Goal: Contribute content: Add original content to the website for others to see

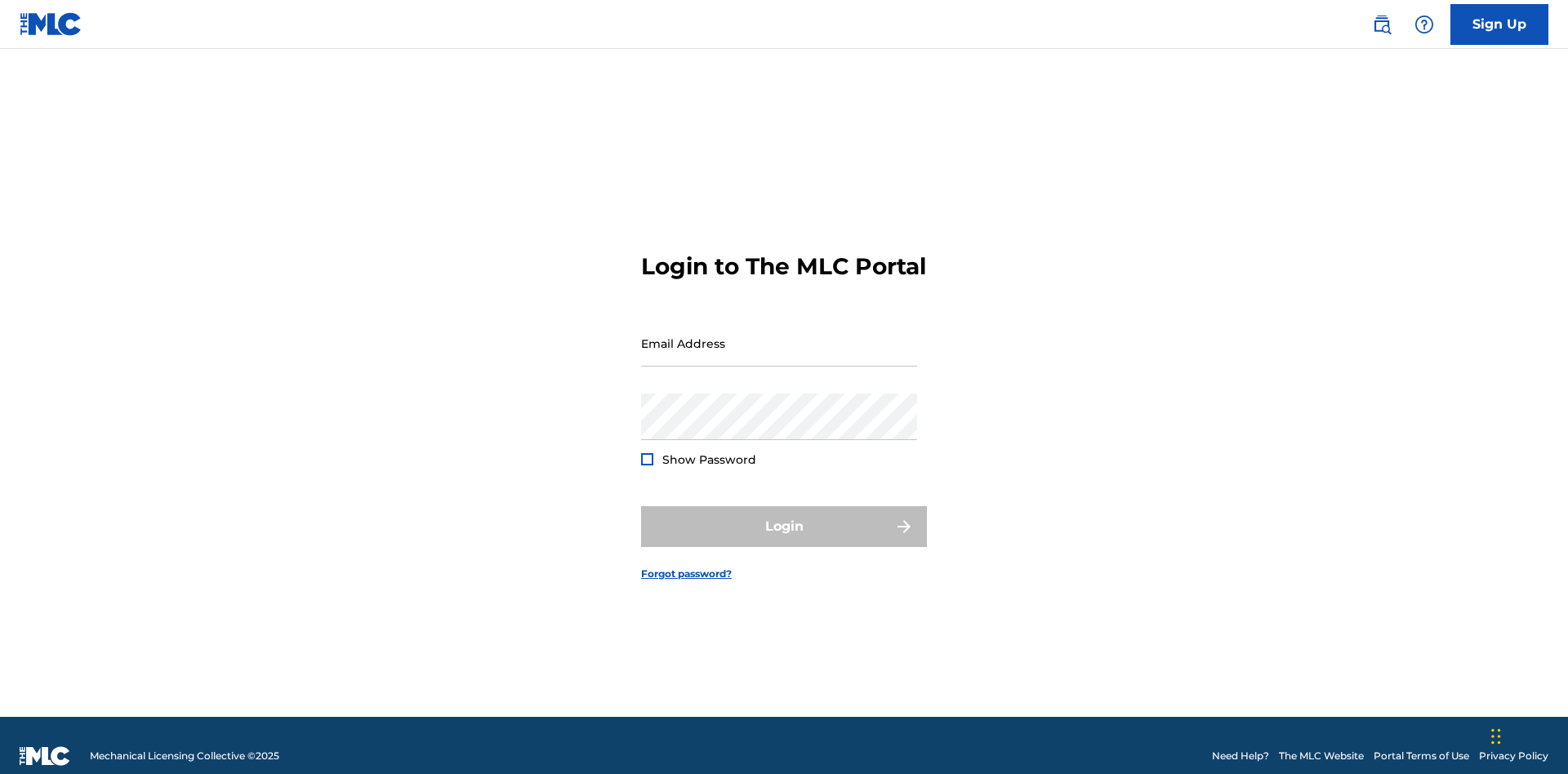
scroll to position [21, 0]
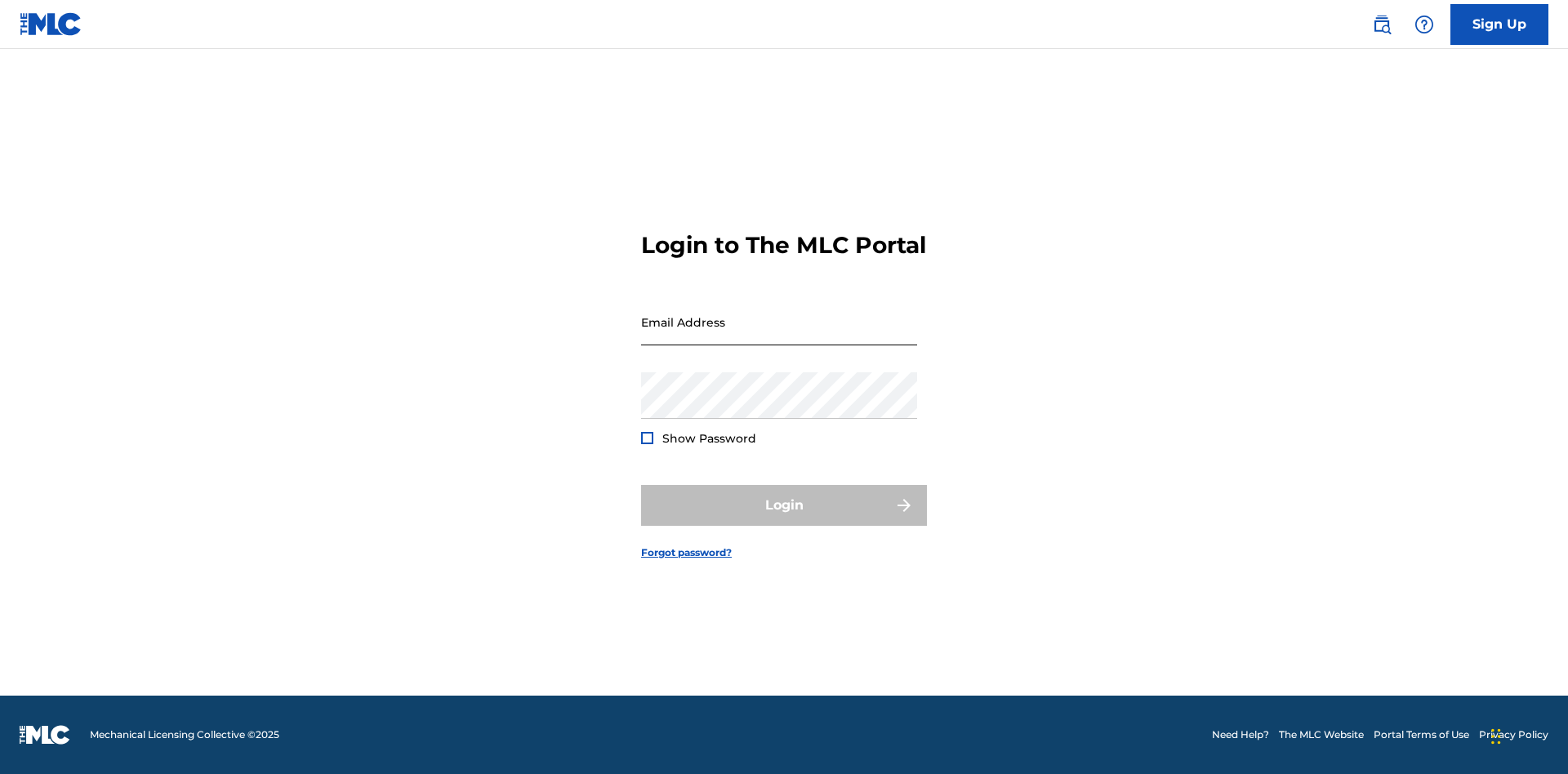
click at [779, 336] on input "Email Address" at bounding box center [779, 322] width 276 height 47
type input "Duke.McTesterson@gmail.com"
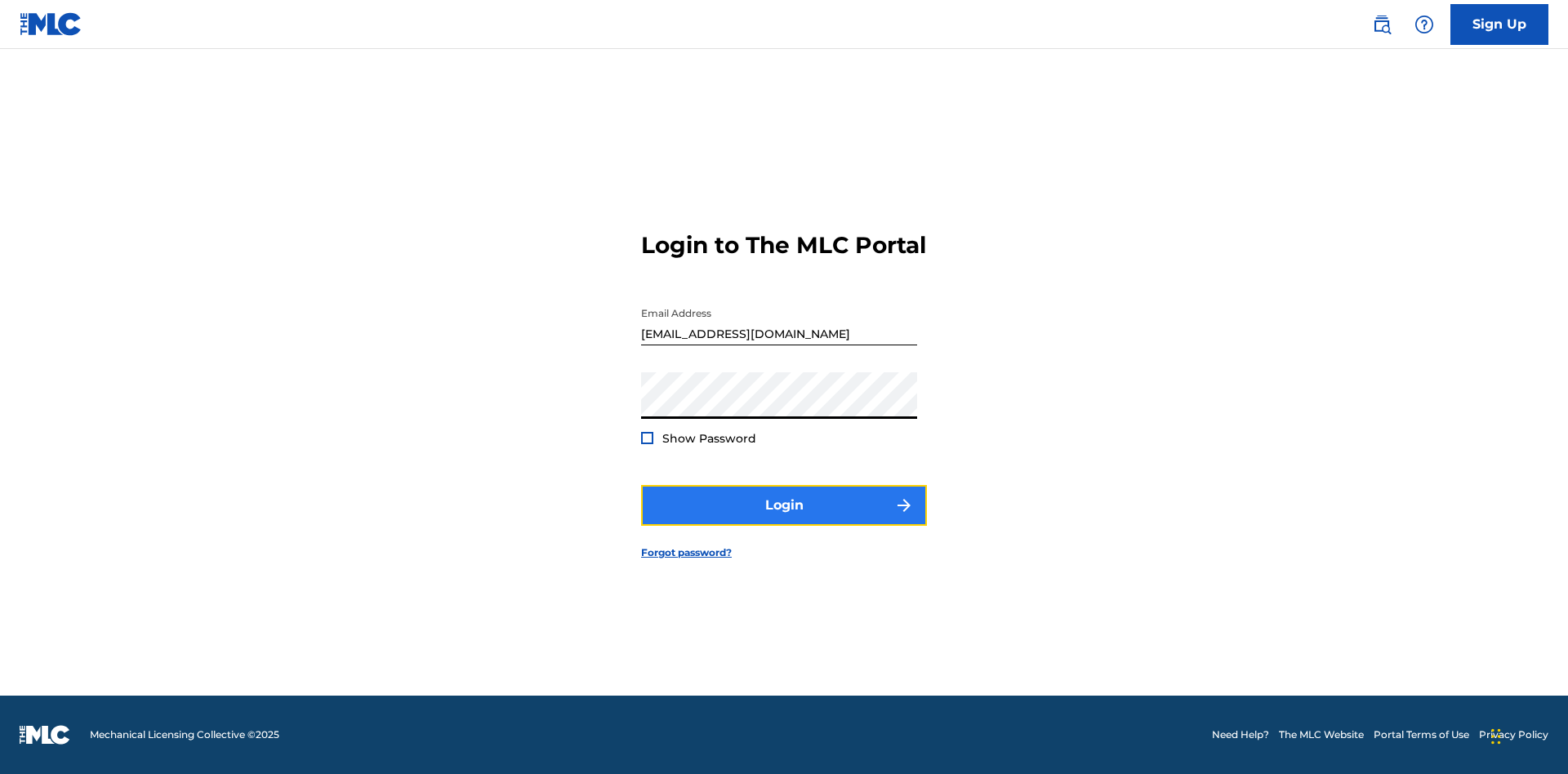
click at [784, 519] on button "Login" at bounding box center [784, 505] width 286 height 41
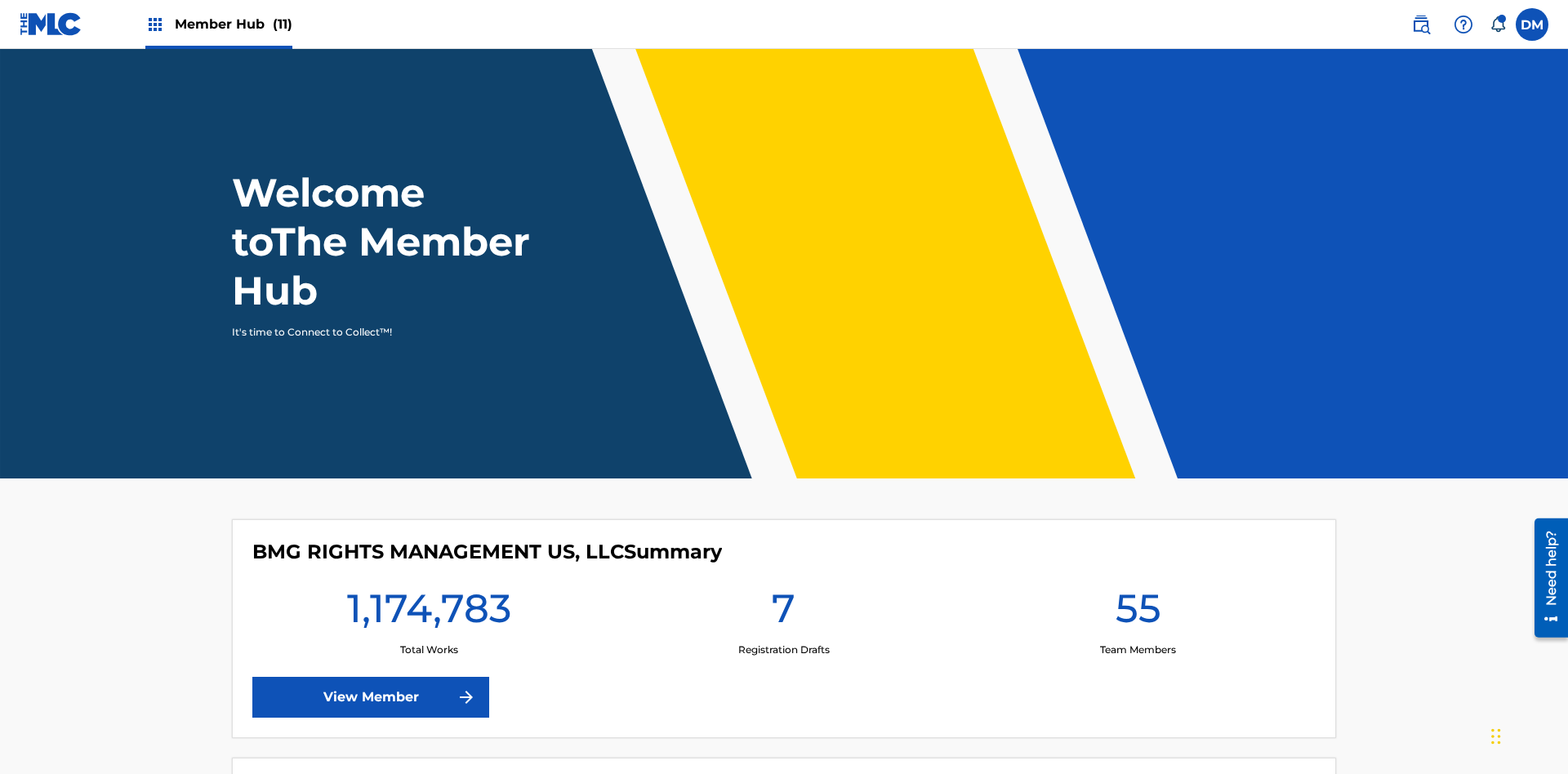
click at [218, 23] on span "Member Hub (11)" at bounding box center [234, 24] width 117 height 19
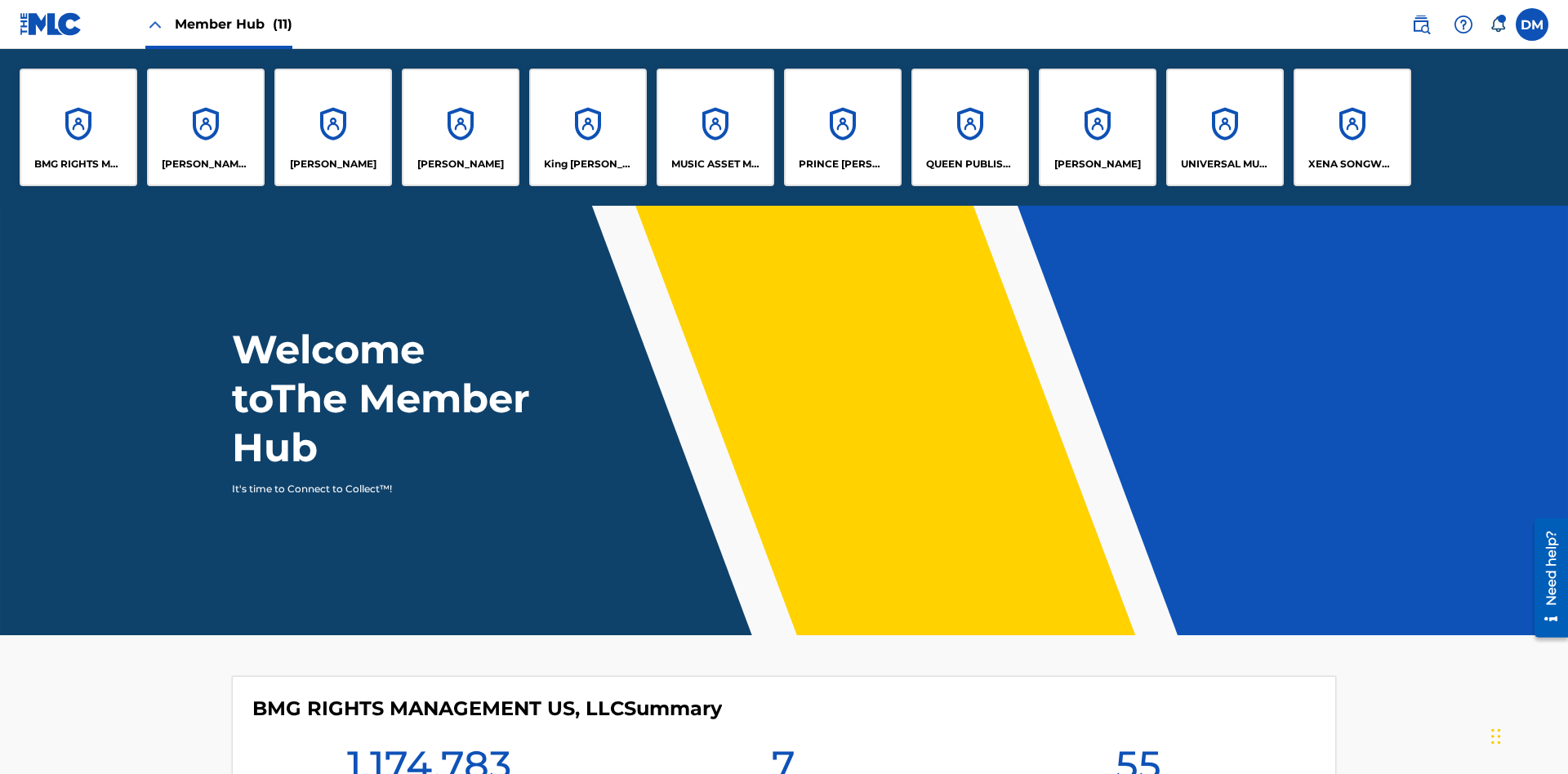
scroll to position [59, 0]
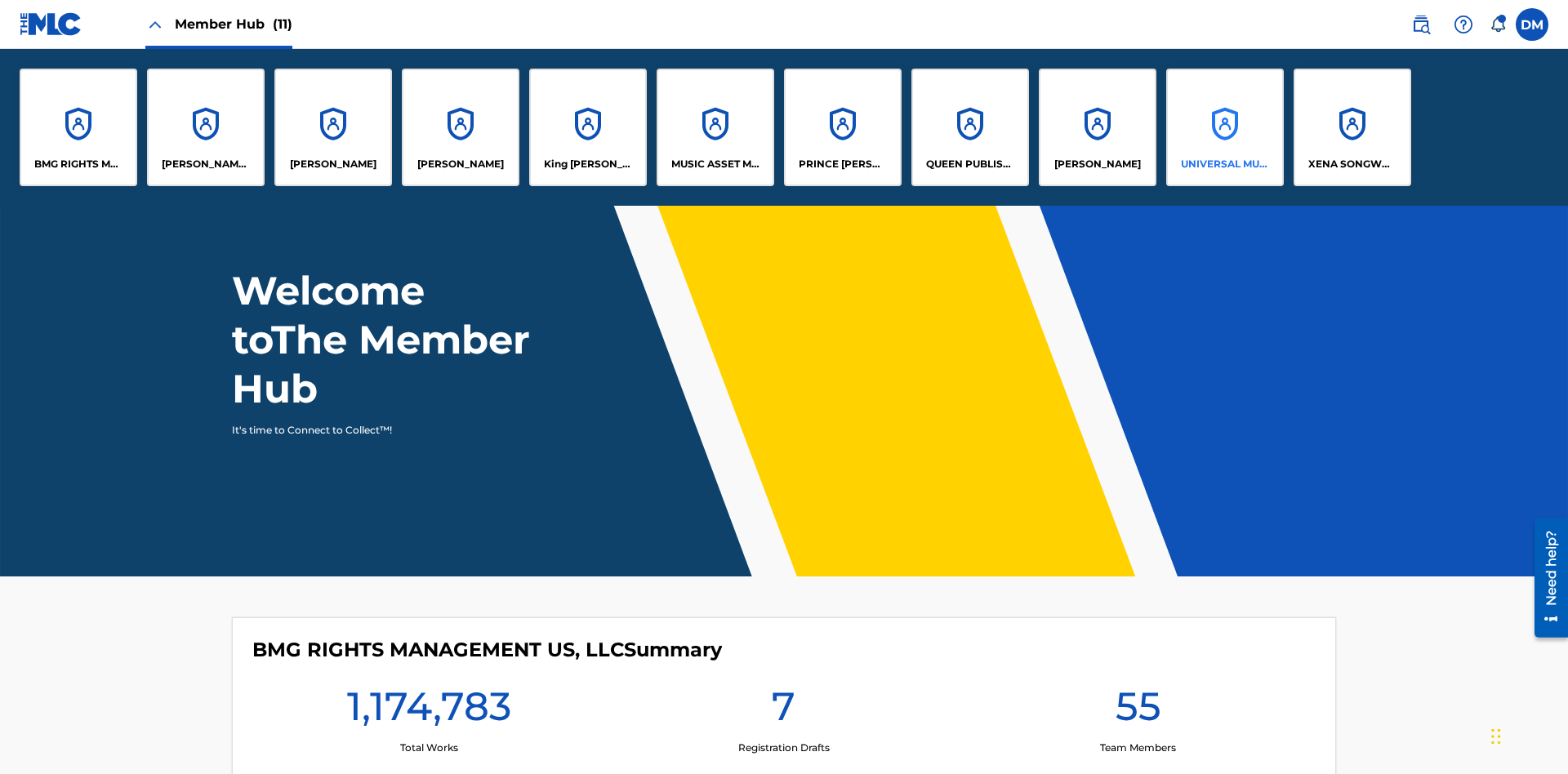
click at [1224, 164] on p "UNIVERSAL MUSIC PUB GROUP" at bounding box center [1226, 164] width 89 height 15
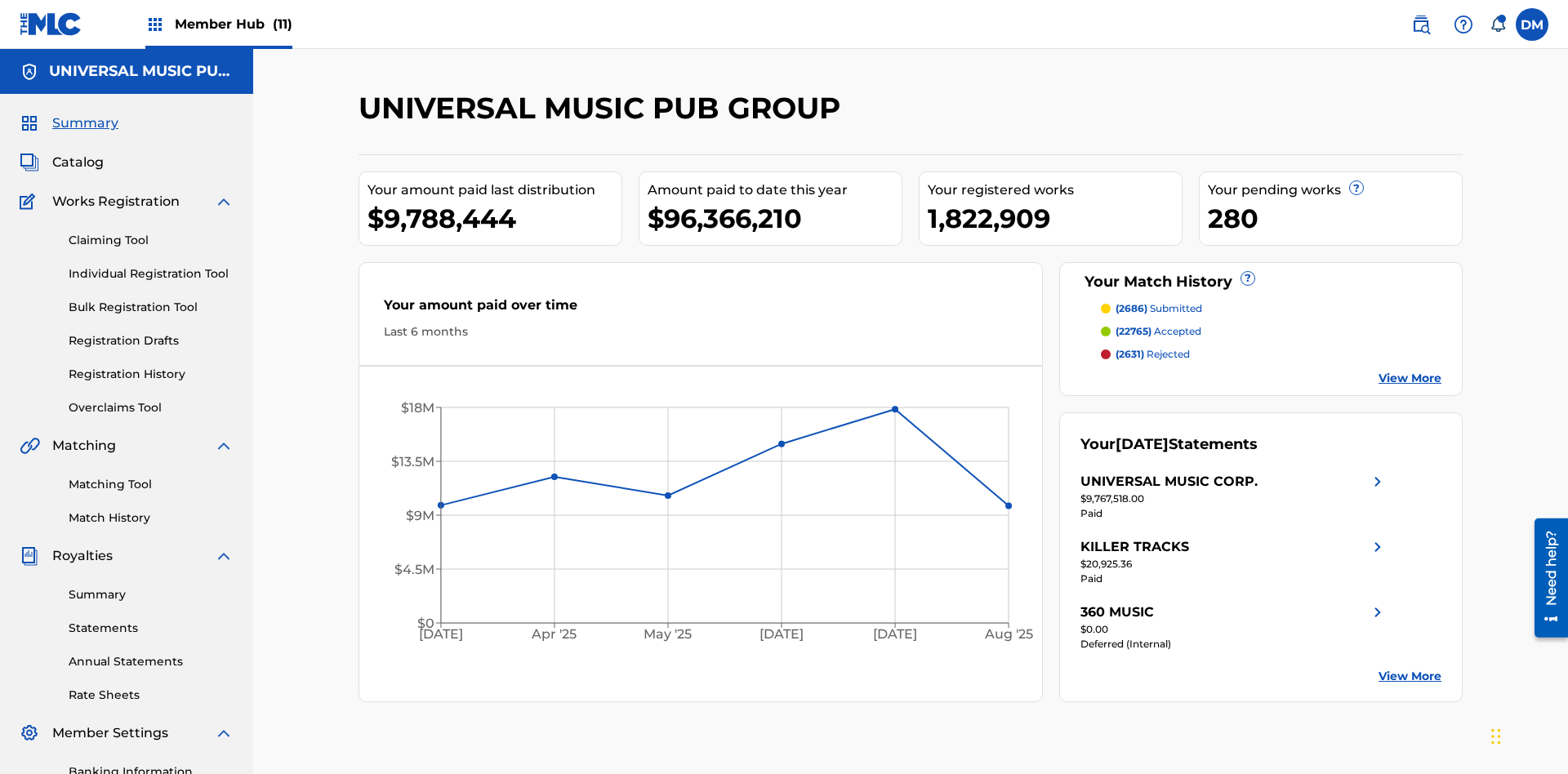
scroll to position [167, 0]
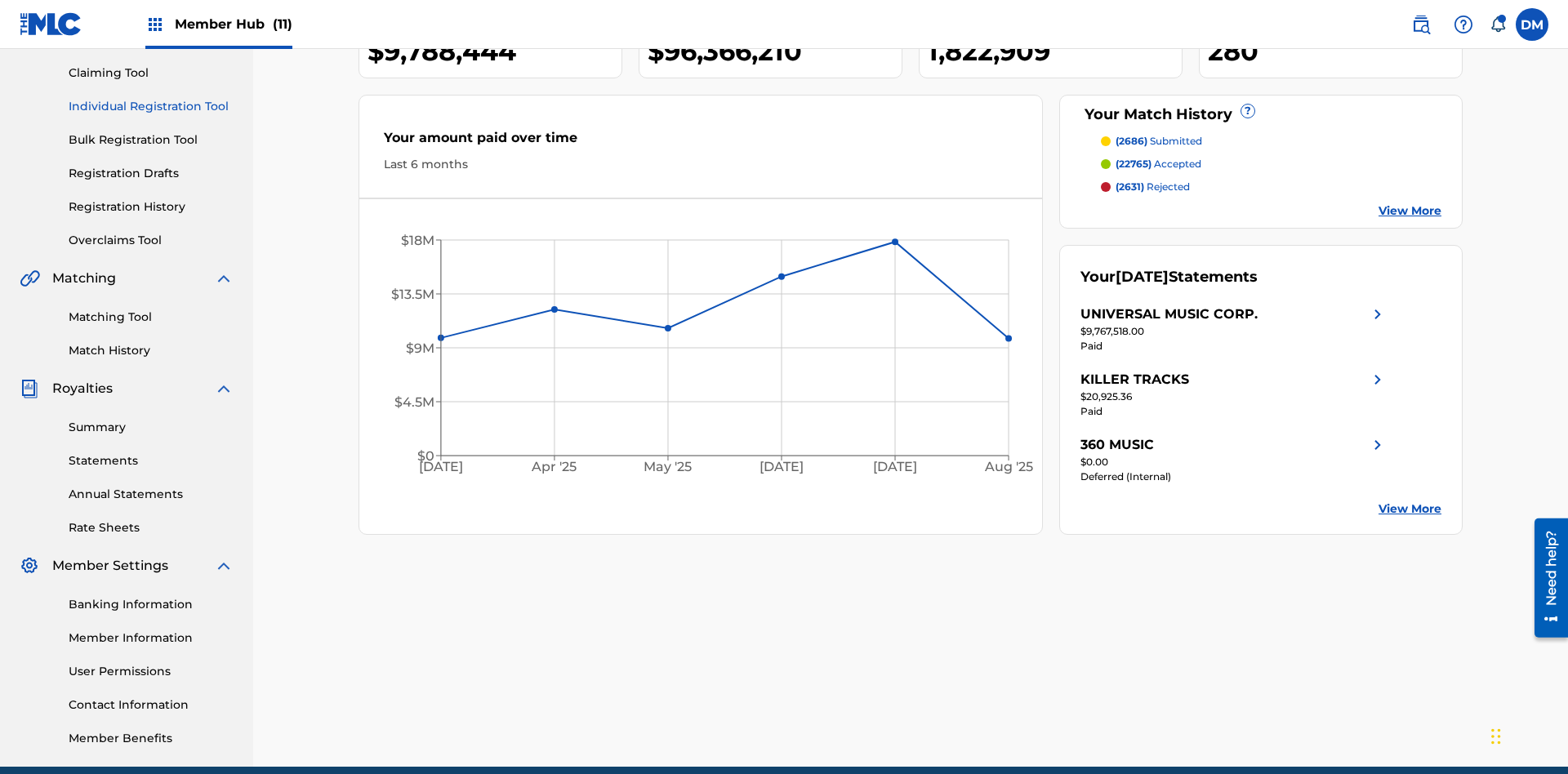
click at [151, 106] on link "Individual Registration Tool" at bounding box center [151, 106] width 165 height 17
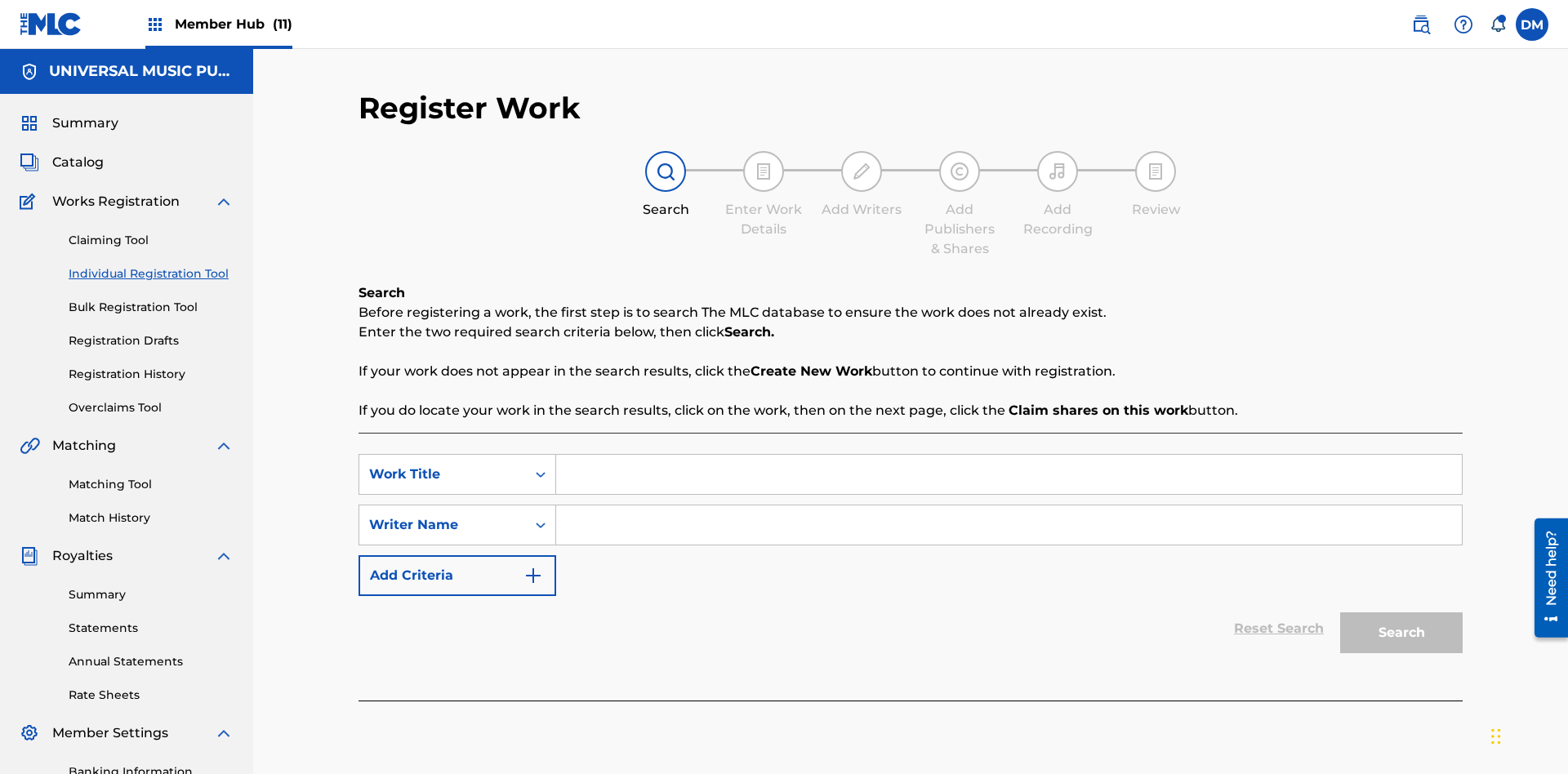
scroll to position [238, 0]
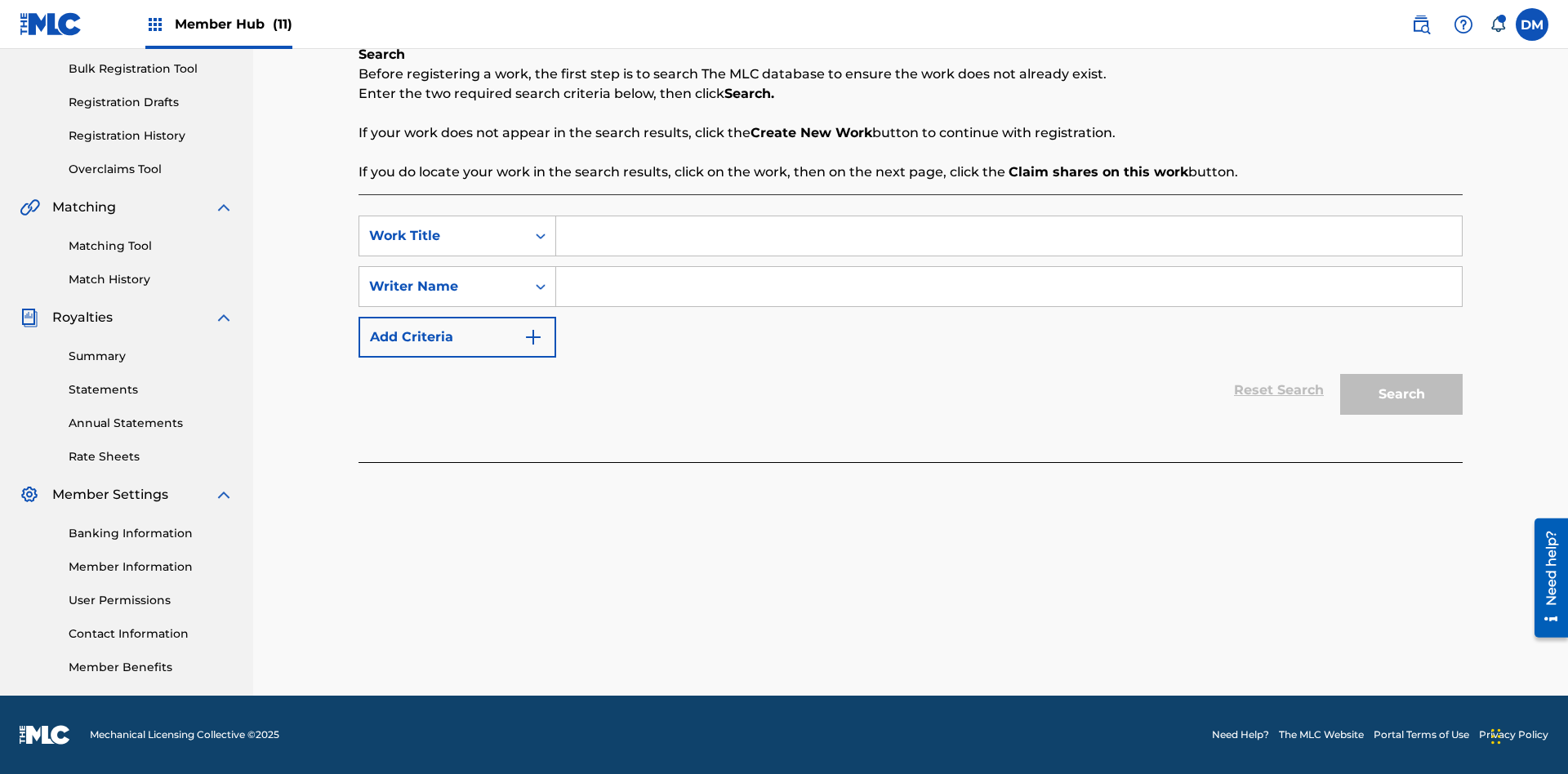
click at [1009, 236] on input "Search Form" at bounding box center [1009, 236] width 905 height 39
type input "Save at Work Details Page Prior to Adding Work Details"
click at [1009, 287] on input "Search Form" at bounding box center [1009, 287] width 905 height 39
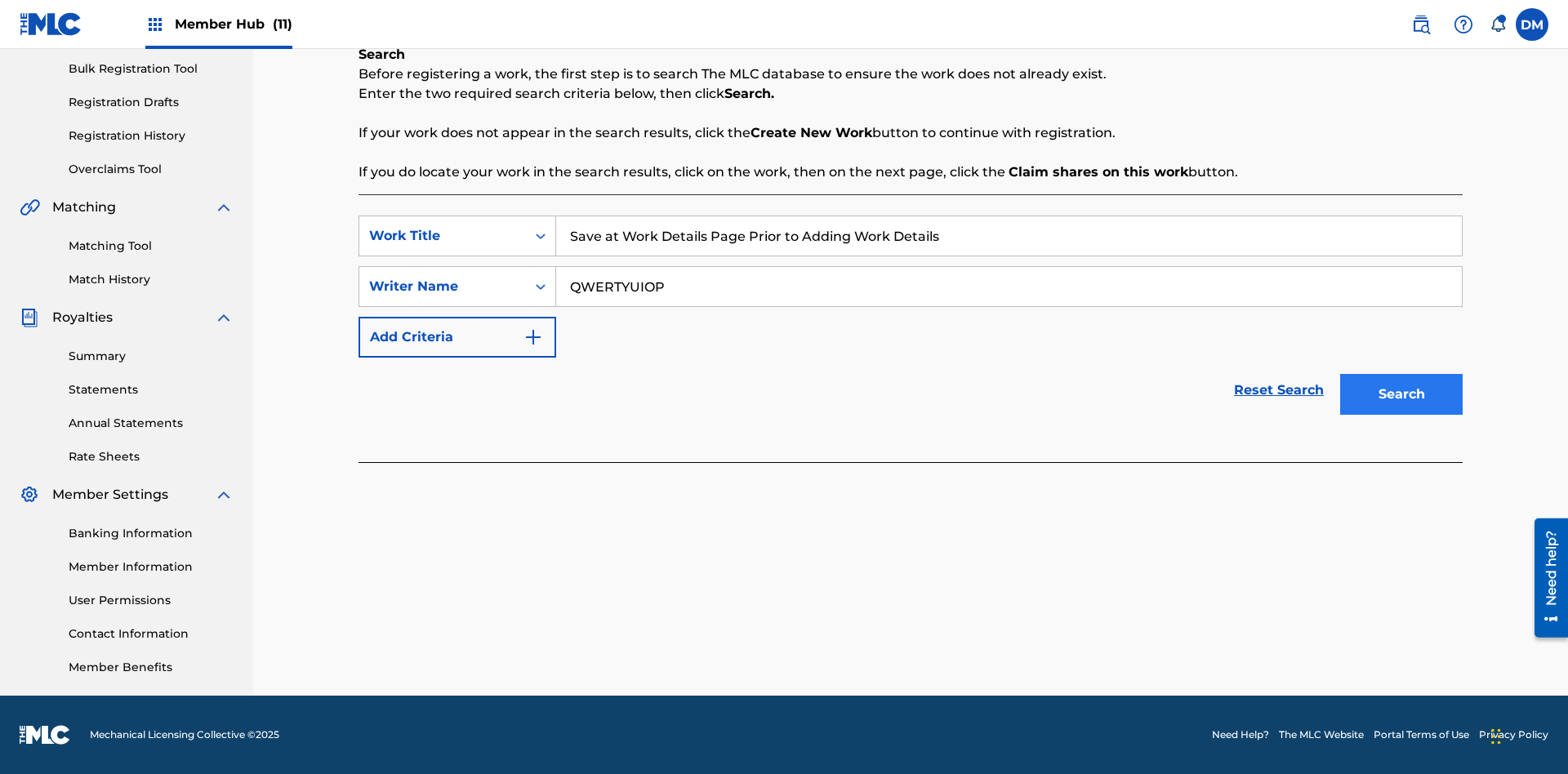
type input "QWERTYUIOP"
click at [1401, 394] on button "Search" at bounding box center [1401, 394] width 123 height 41
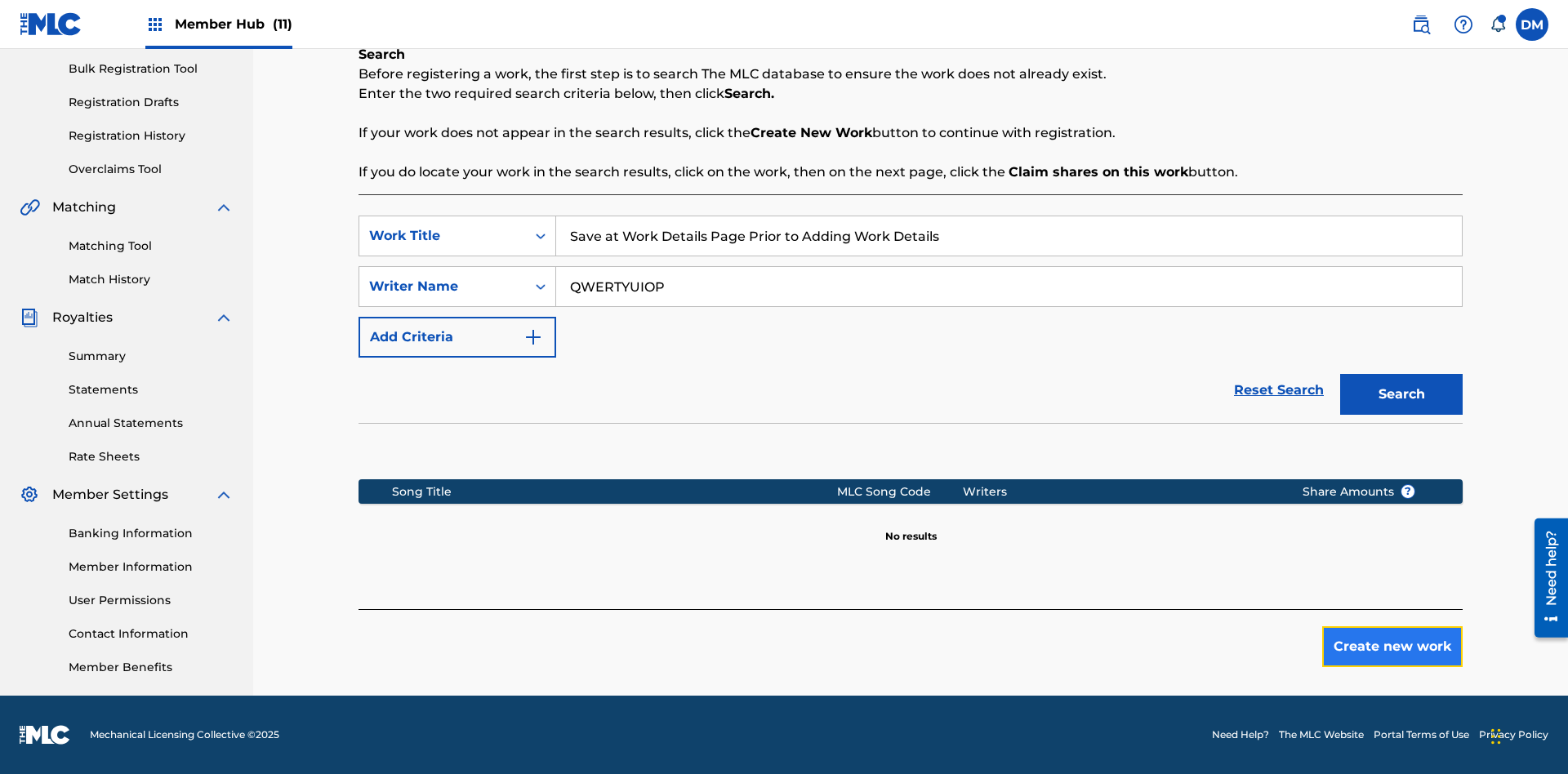
click at [1392, 647] on button "Create new work" at bounding box center [1392, 647] width 141 height 41
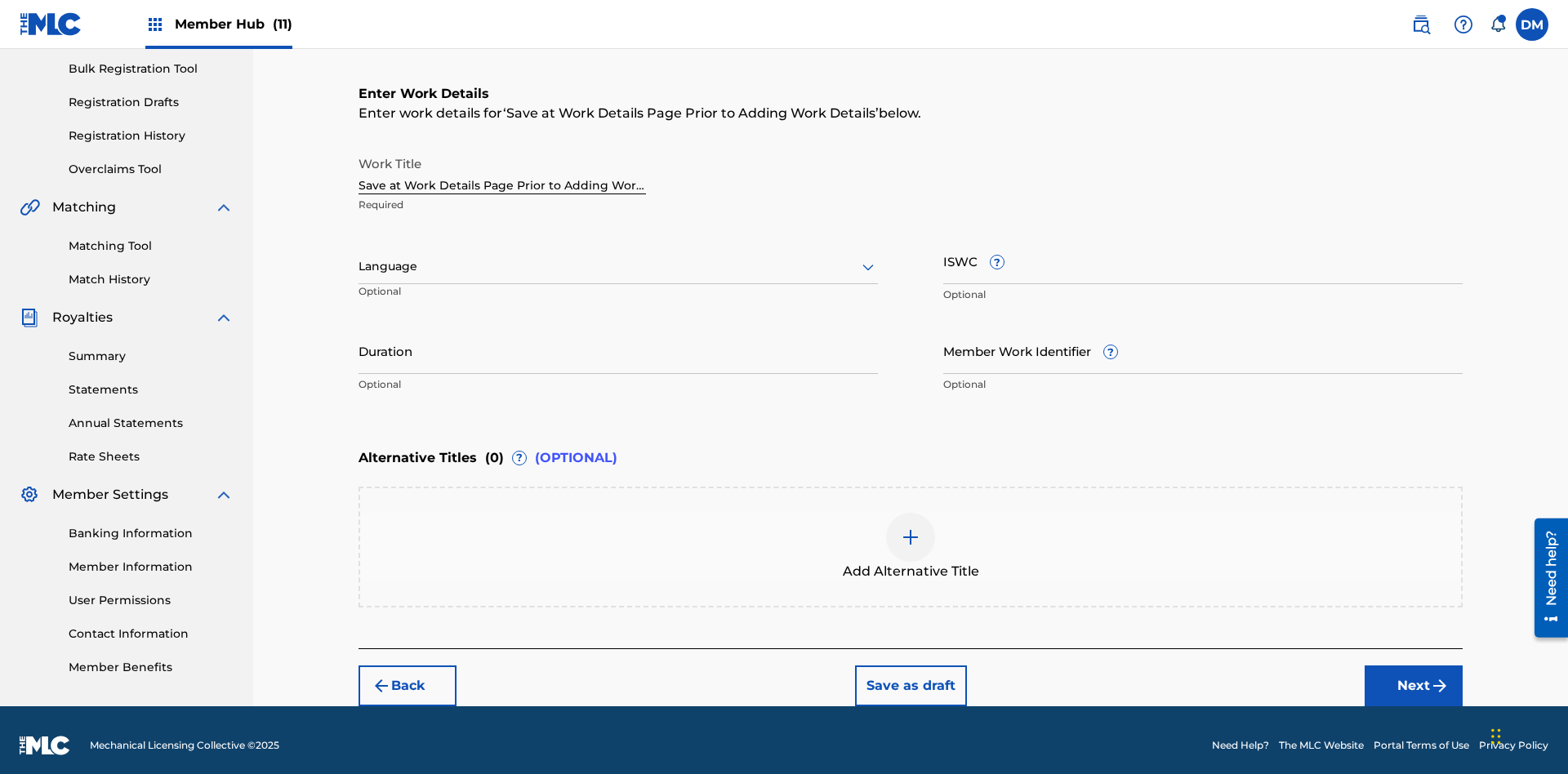
scroll to position [249, 0]
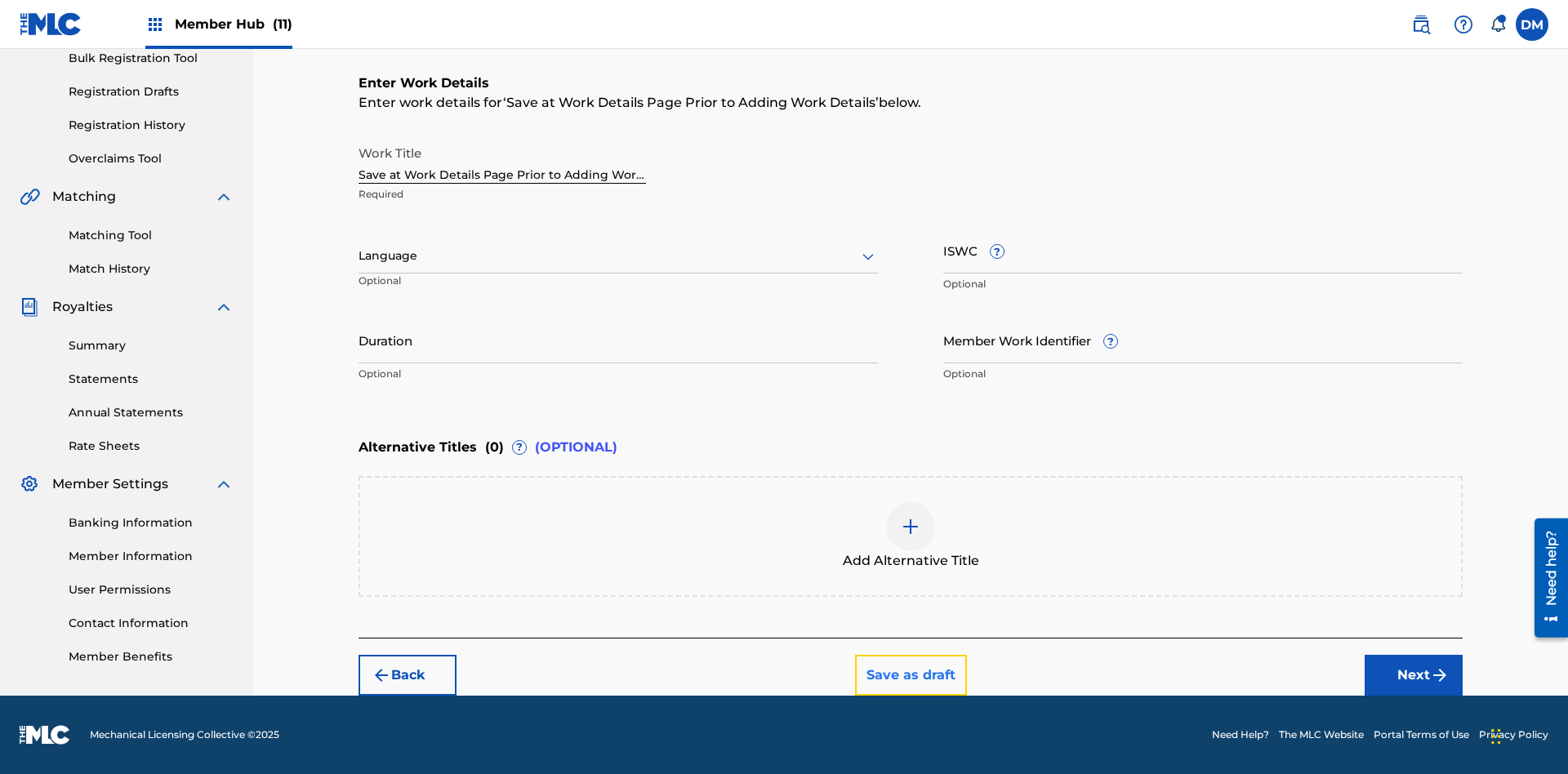
click at [909, 674] on button "Save as draft" at bounding box center [911, 675] width 112 height 41
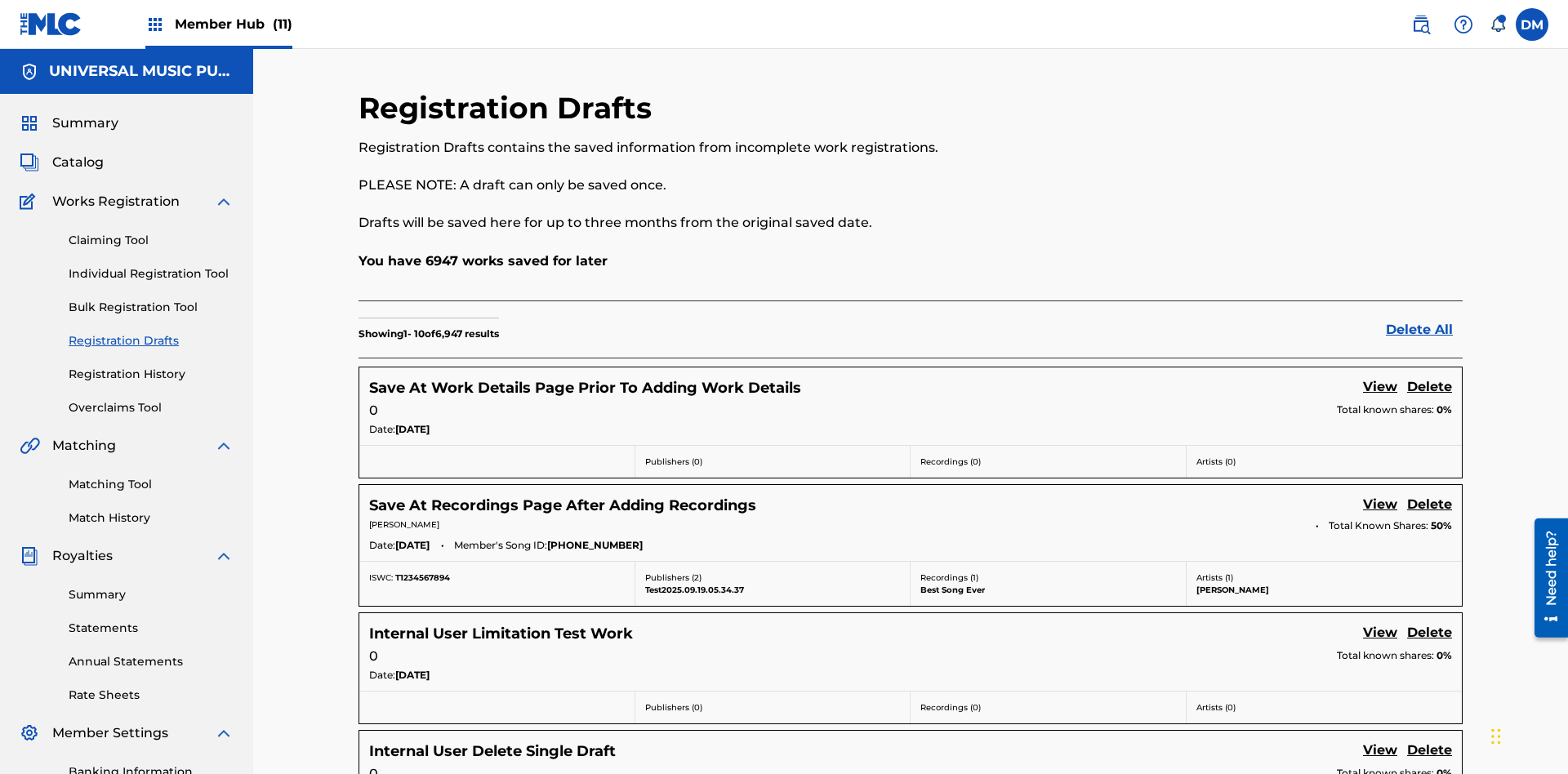
scroll to position [279, 0]
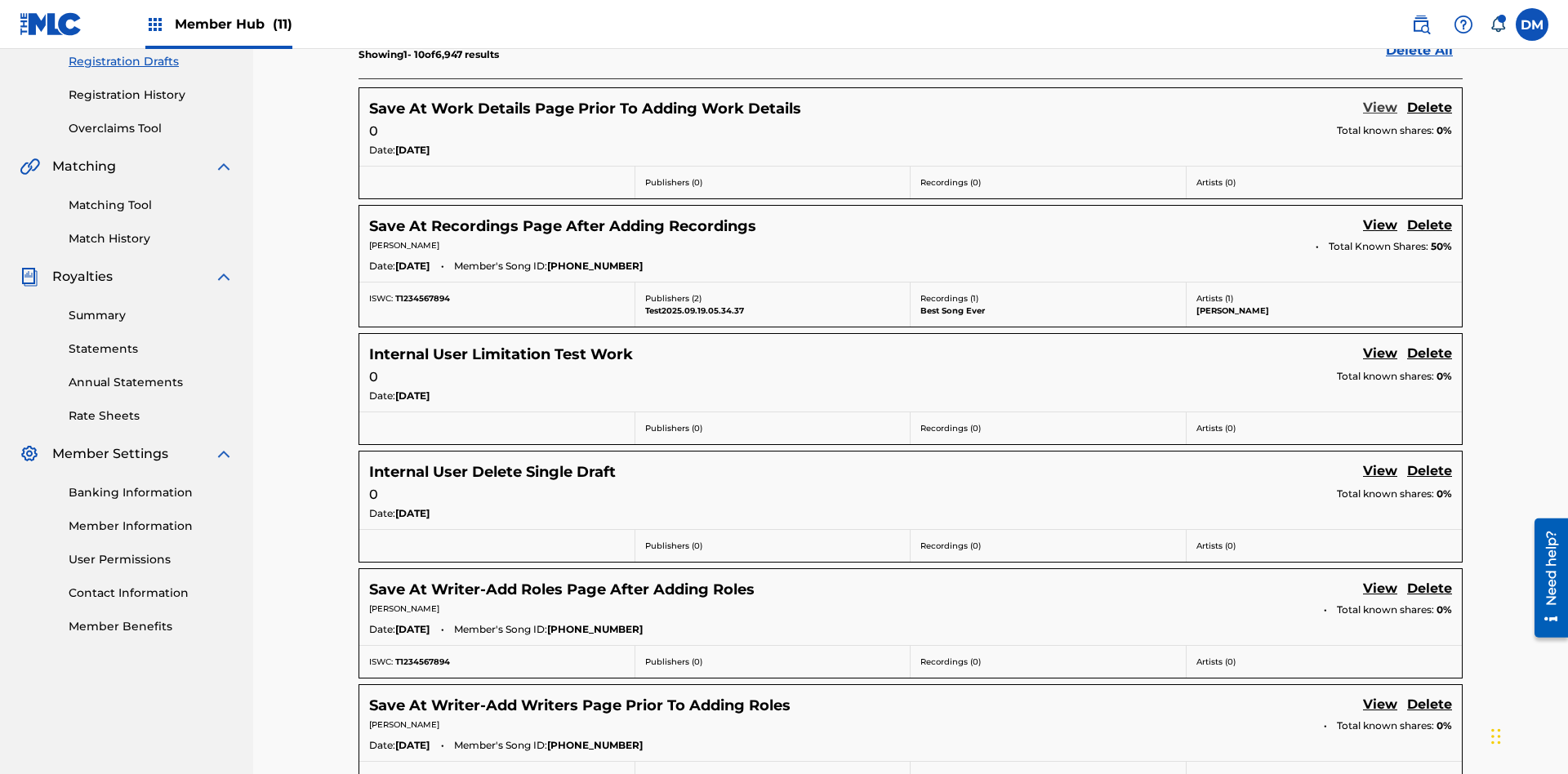
click at [1380, 109] on link "View" at bounding box center [1379, 109] width 34 height 22
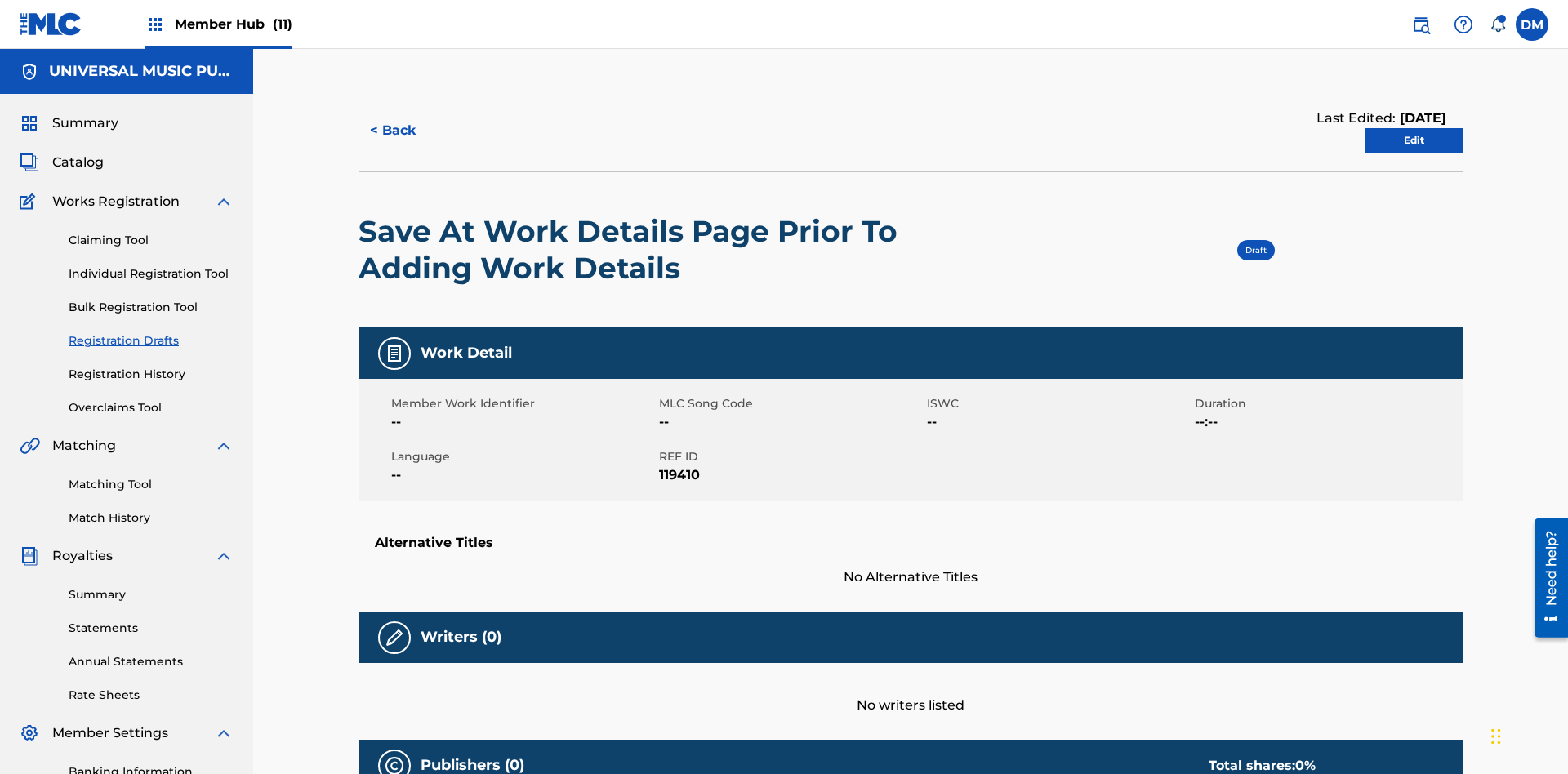
scroll to position [30, 0]
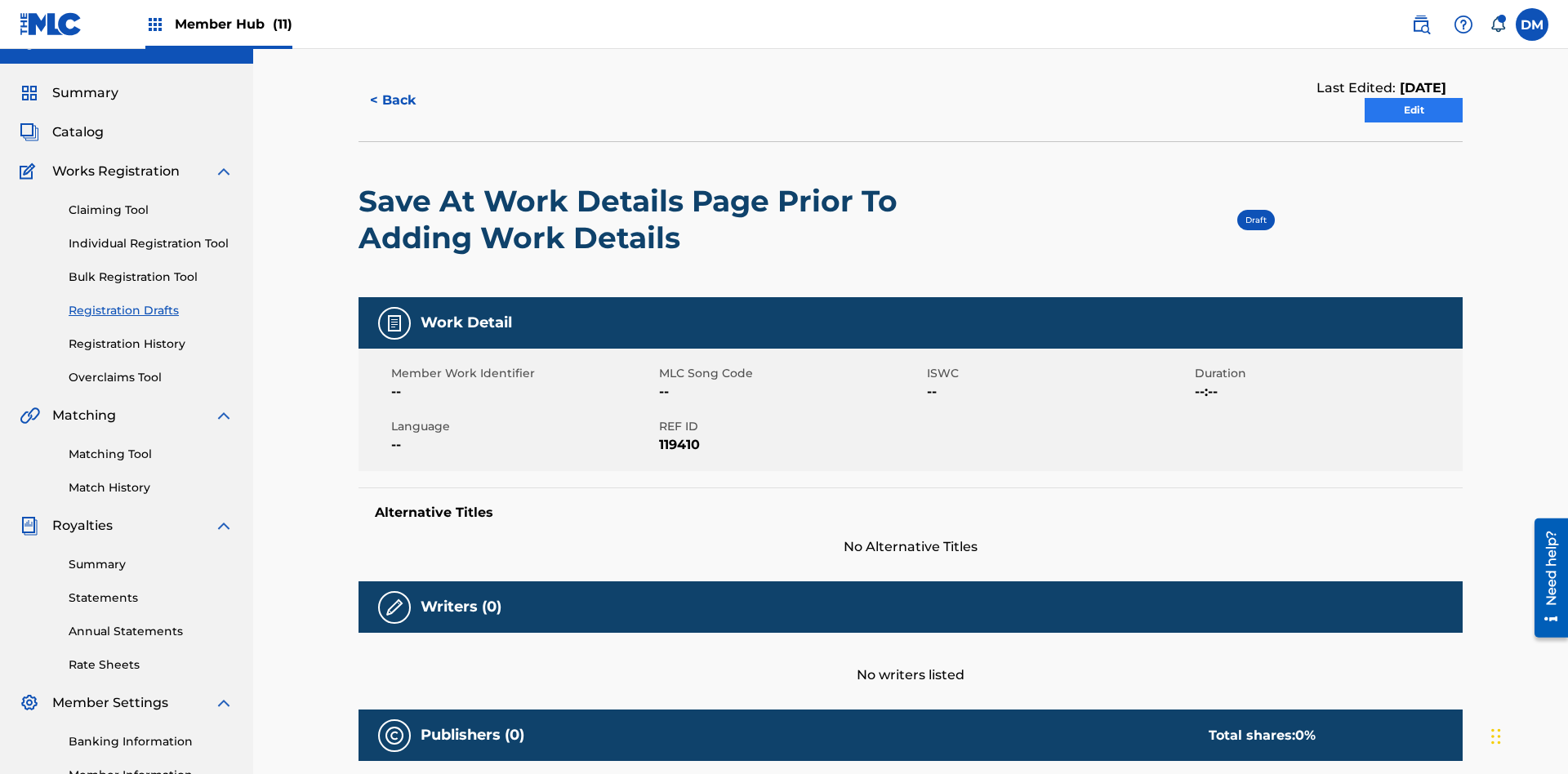
click at [1414, 110] on link "Edit" at bounding box center [1413, 110] width 98 height 24
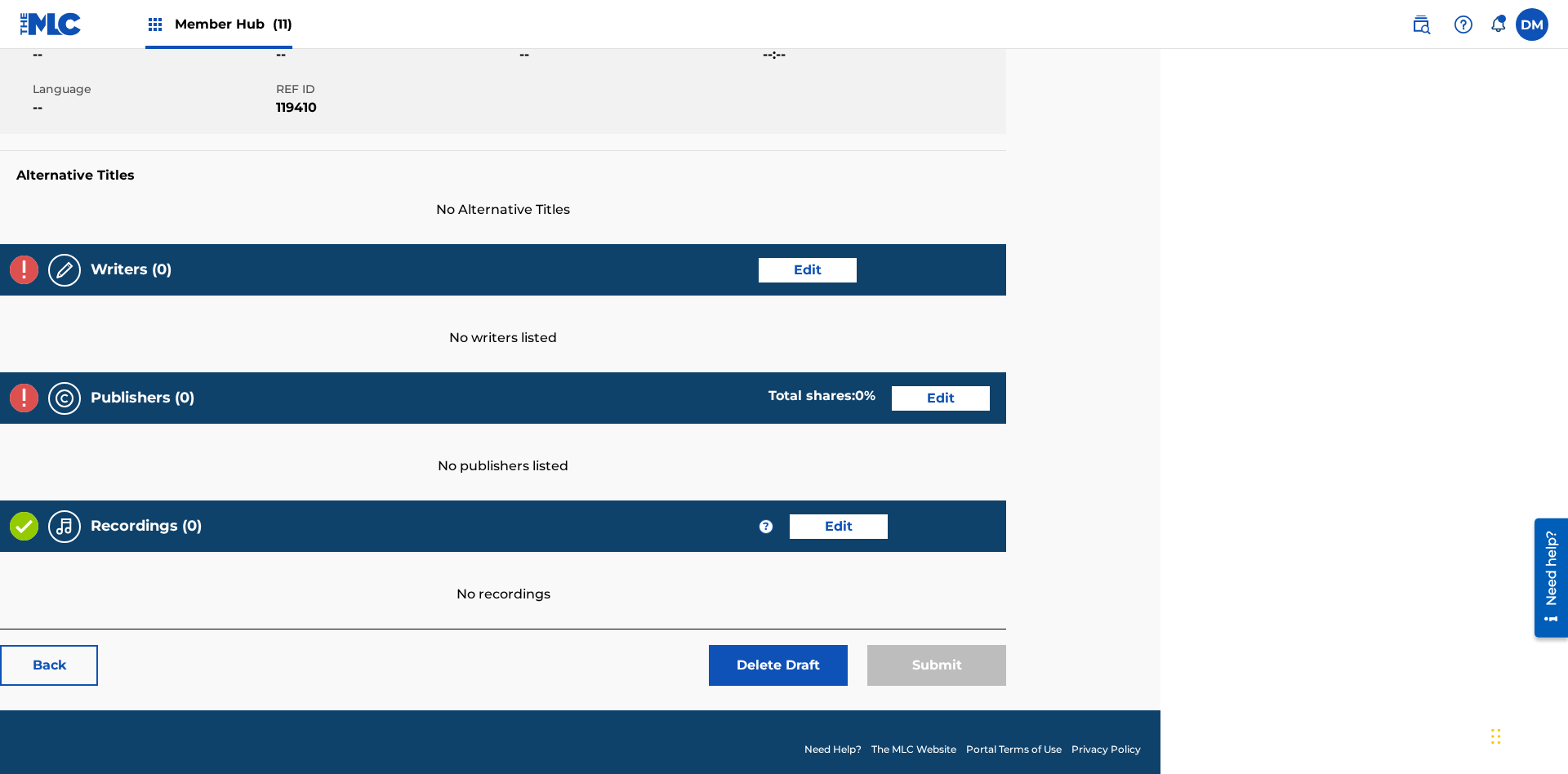
scroll to position [257, 408]
